Goal: Transaction & Acquisition: Purchase product/service

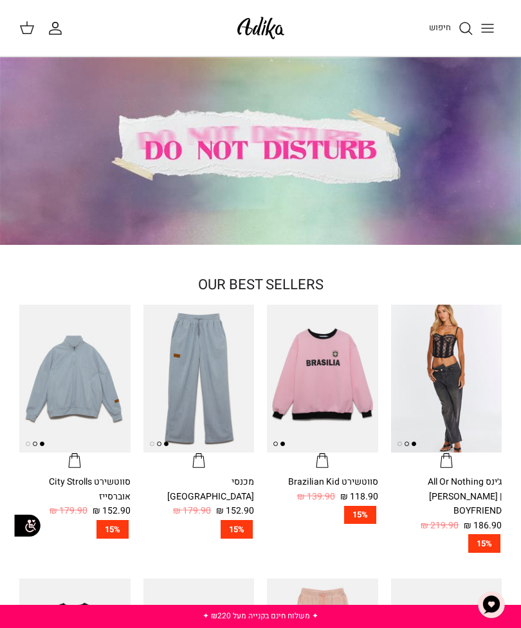
click at [260, 22] on img at bounding box center [260, 28] width 55 height 30
click at [436, 26] on span "חיפוש" at bounding box center [440, 27] width 22 height 12
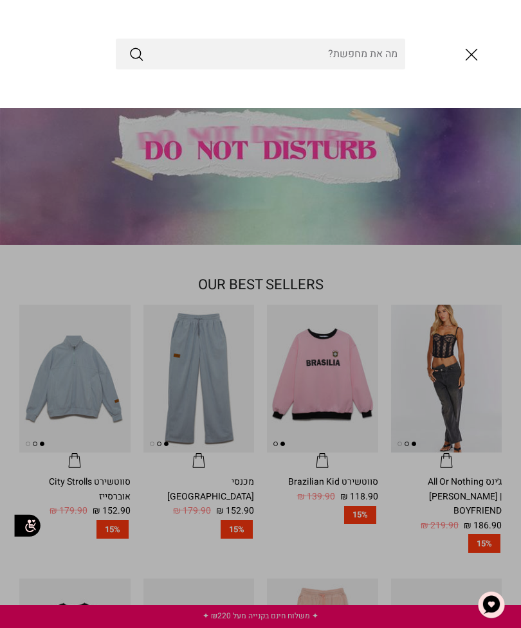
click at [463, 57] on icon "סגור" at bounding box center [471, 55] width 22 height 22
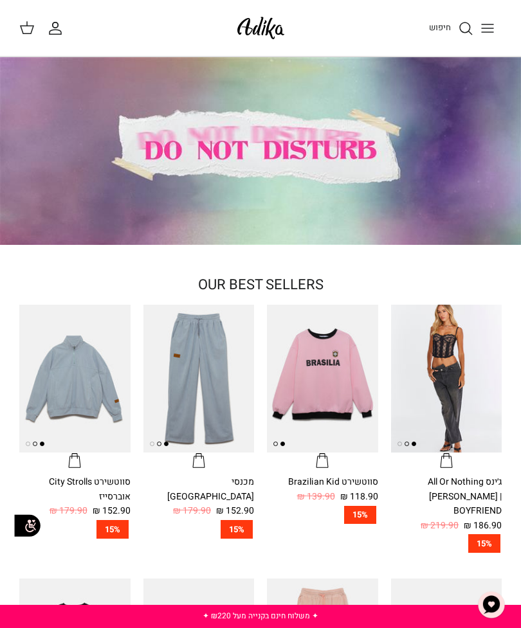
click at [481, 30] on icon "Toggle menu" at bounding box center [486, 28] width 15 height 15
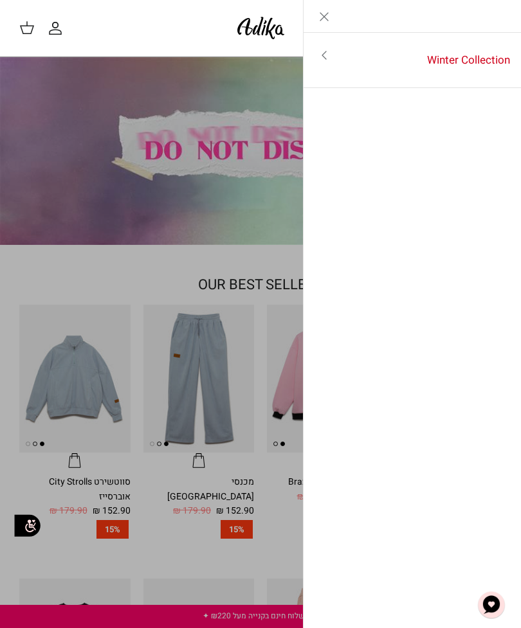
click at [468, 60] on link "Winter Collection" at bounding box center [432, 60] width 177 height 40
click at [474, 60] on link "לכל הפריטים" at bounding box center [412, 56] width 205 height 32
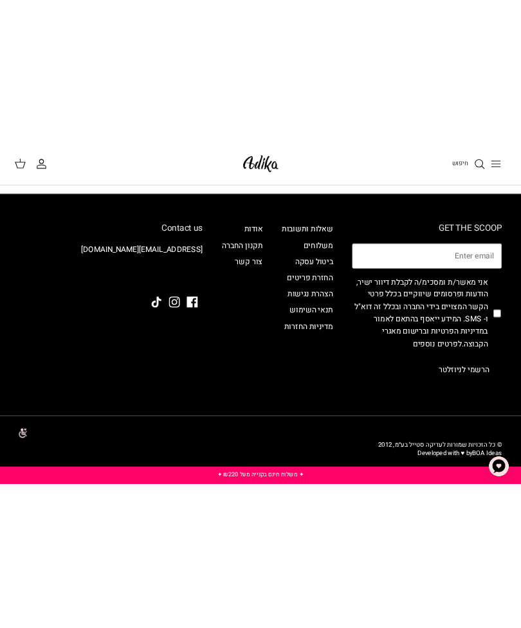
scroll to position [3825, 0]
